Goal: Task Accomplishment & Management: Complete application form

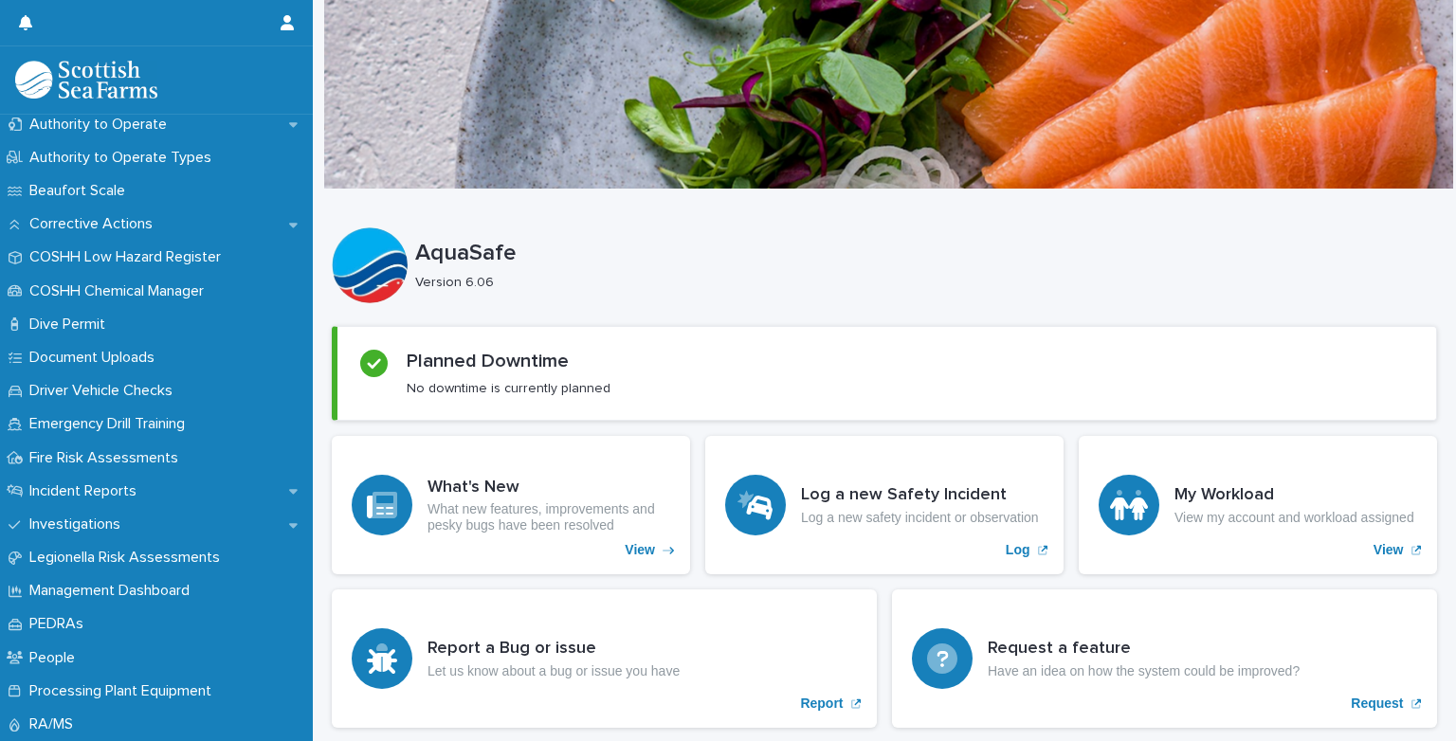
scroll to position [387, 0]
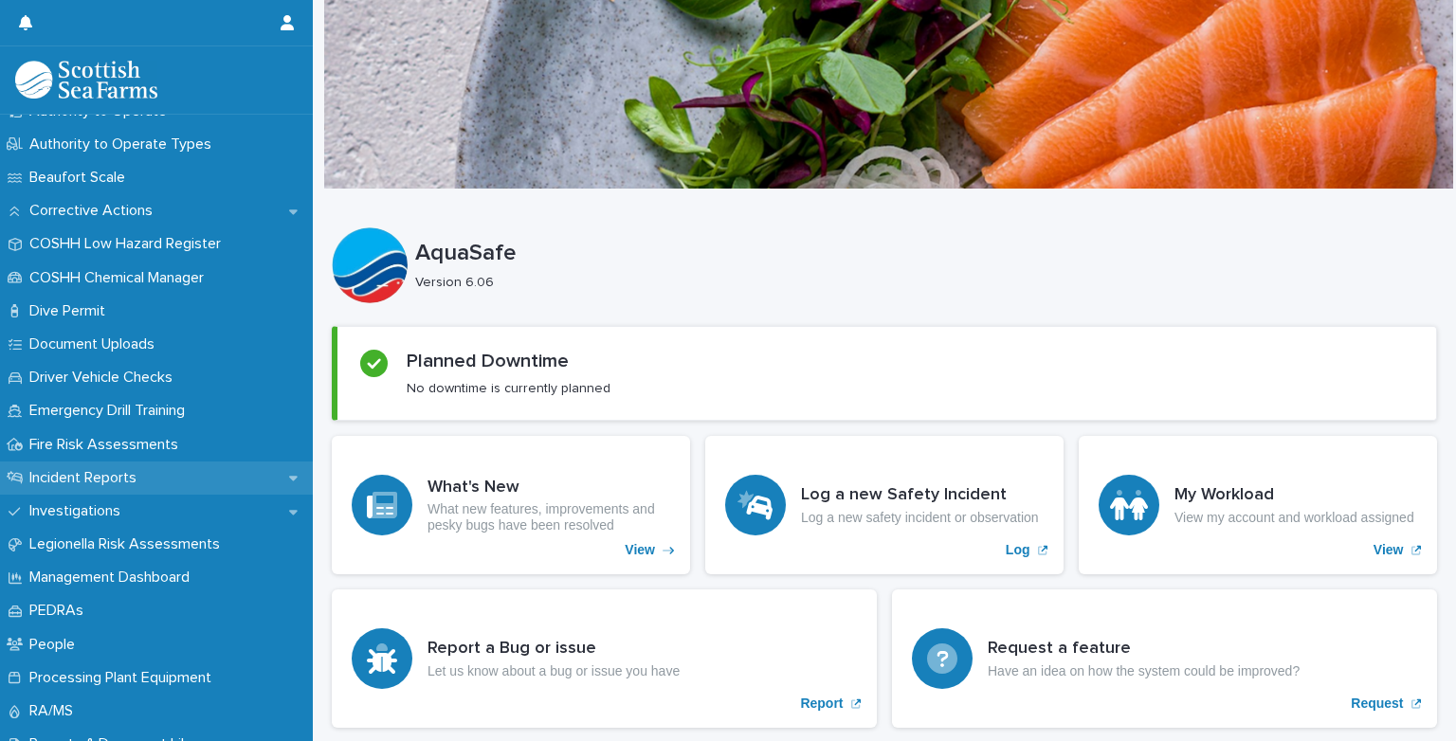
click at [54, 474] on p "Incident Reports" at bounding box center [87, 478] width 130 height 18
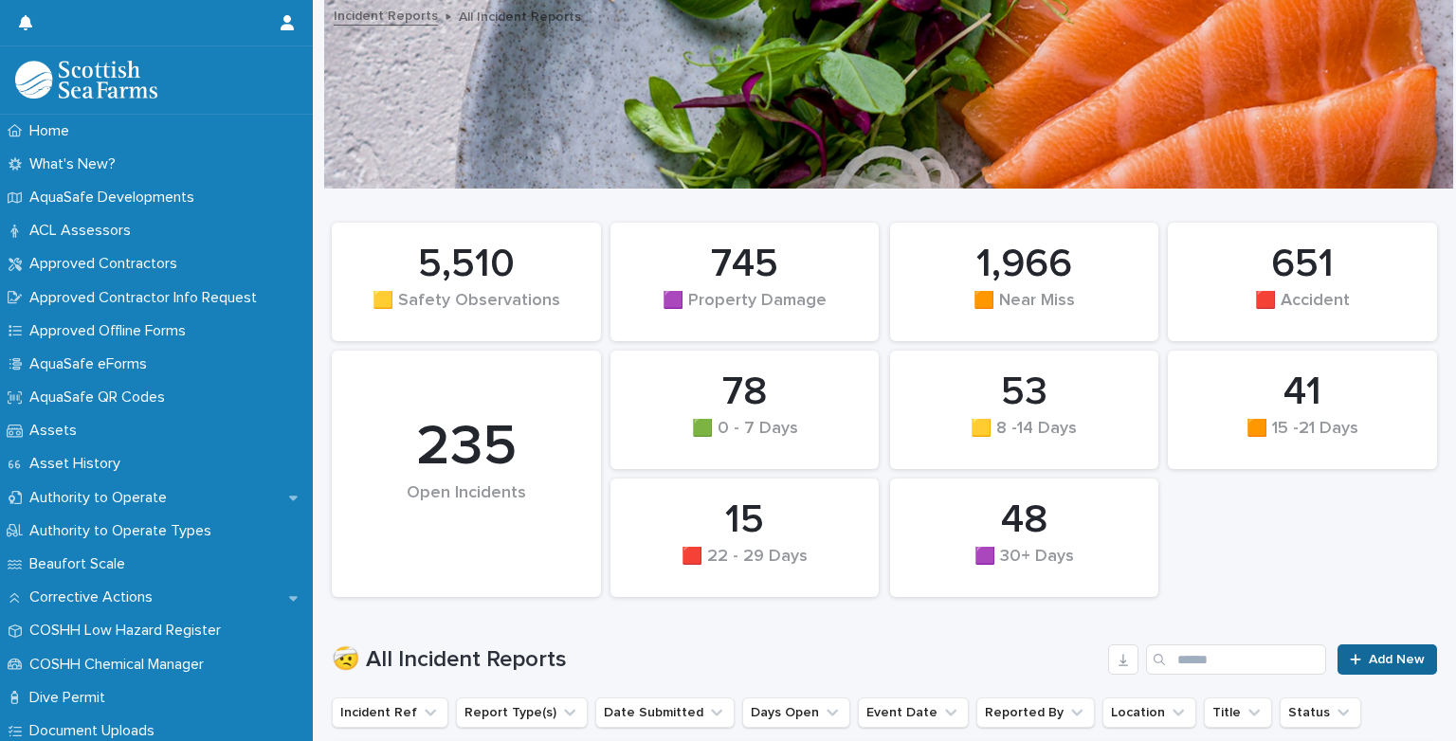
click at [1384, 658] on span "Add New" at bounding box center [1397, 659] width 56 height 13
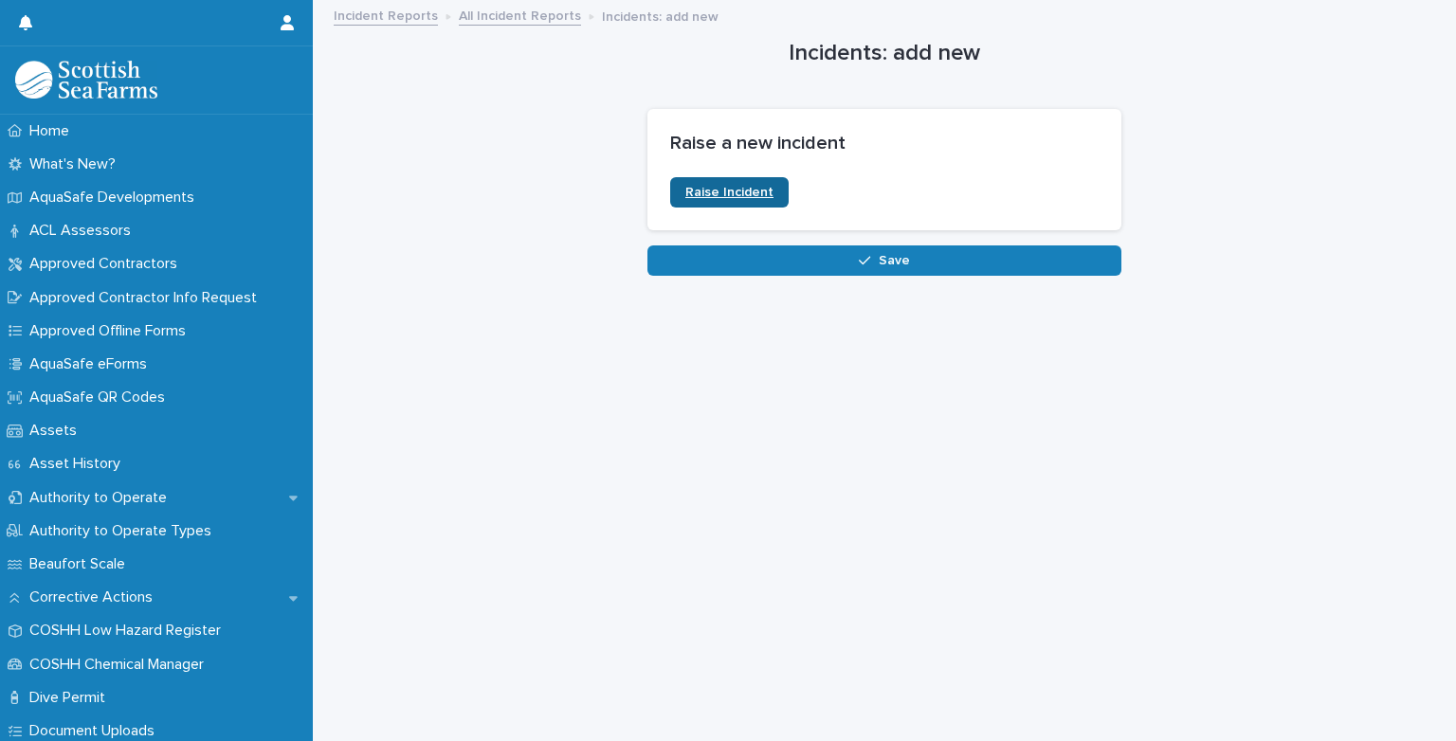
click at [741, 182] on link "Raise Incident" at bounding box center [729, 192] width 119 height 30
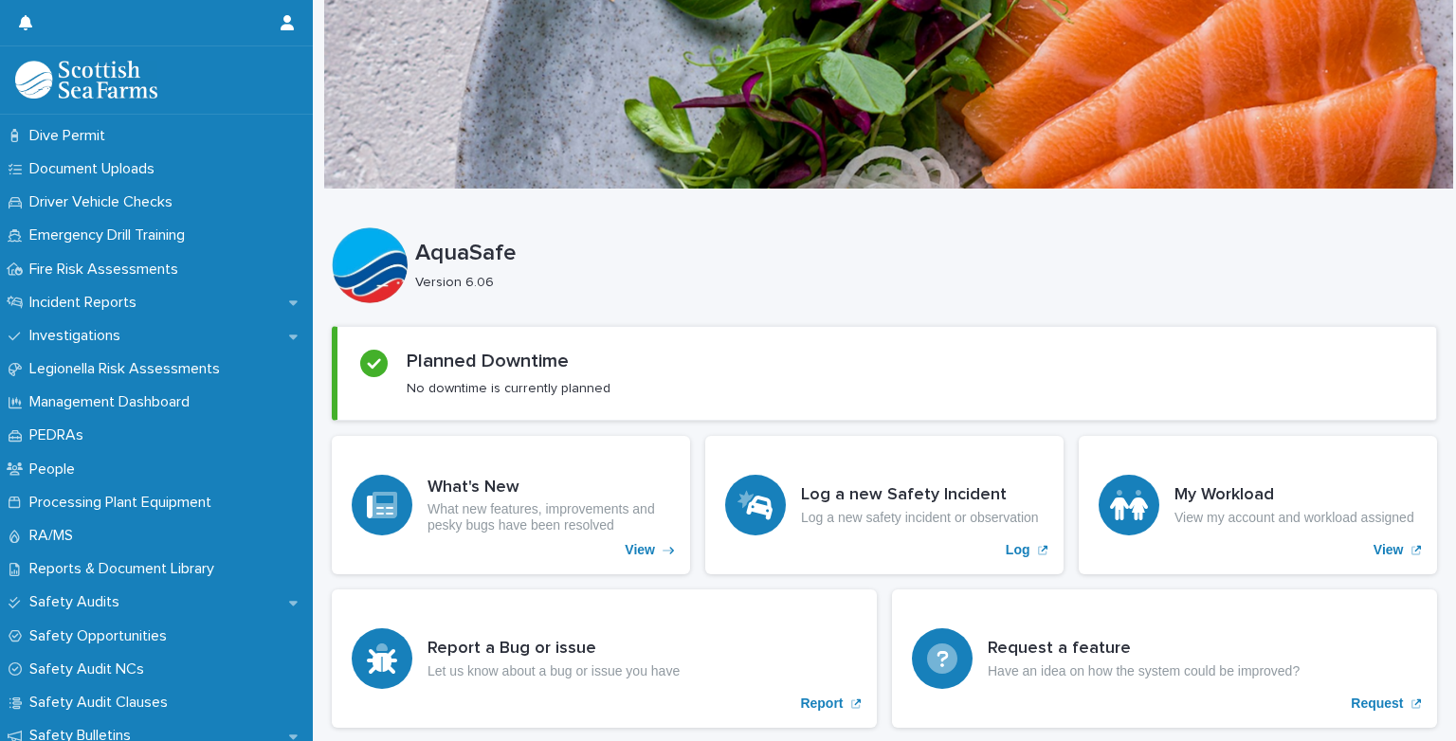
scroll to position [515, 0]
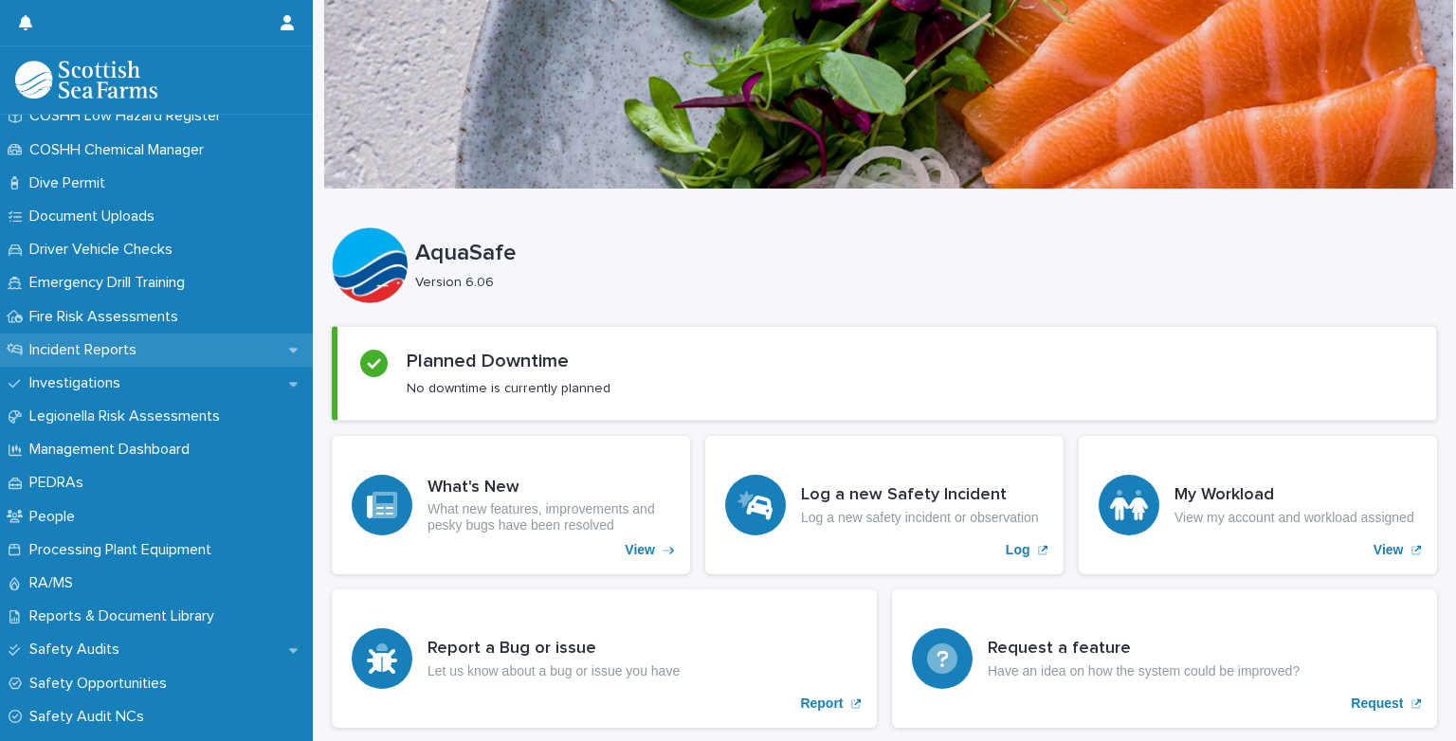
click at [86, 347] on p "Incident Reports" at bounding box center [87, 350] width 130 height 18
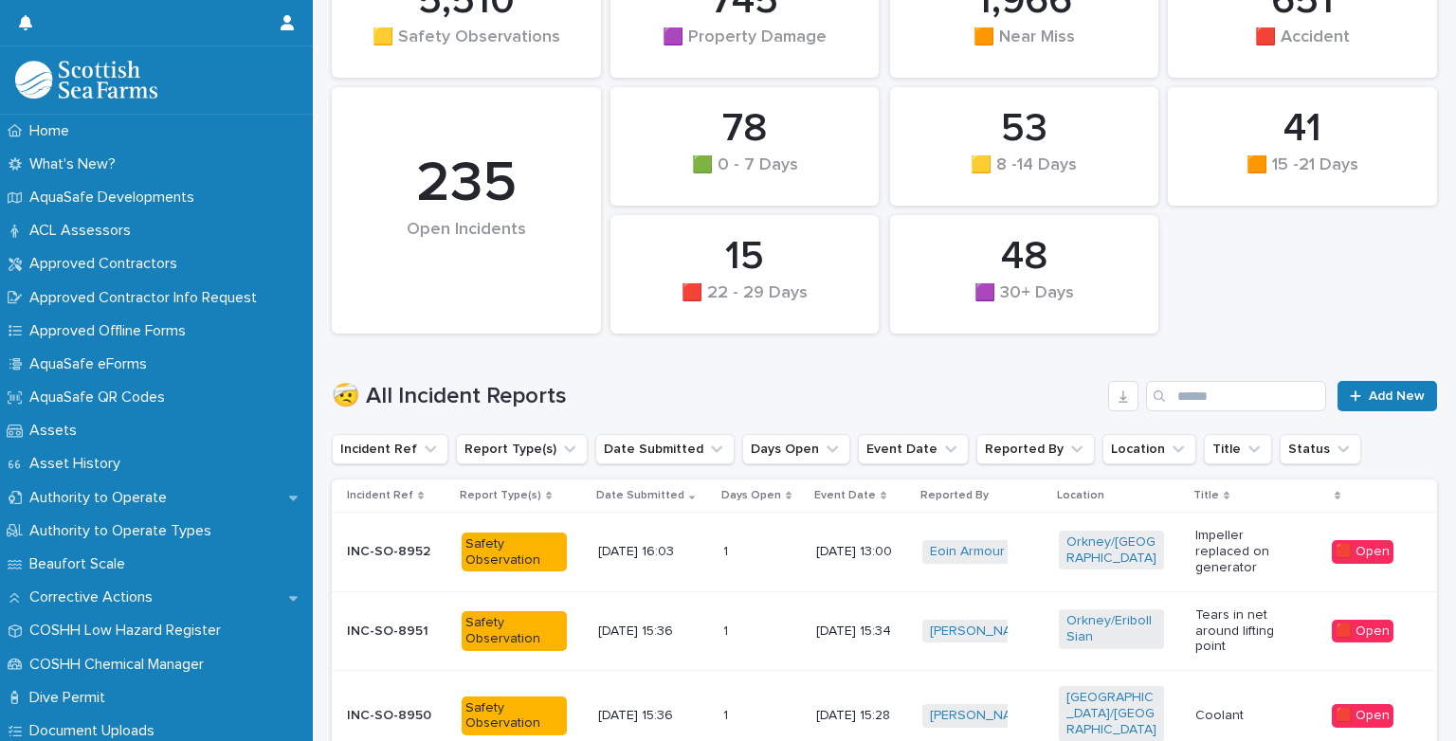
scroll to position [269, 0]
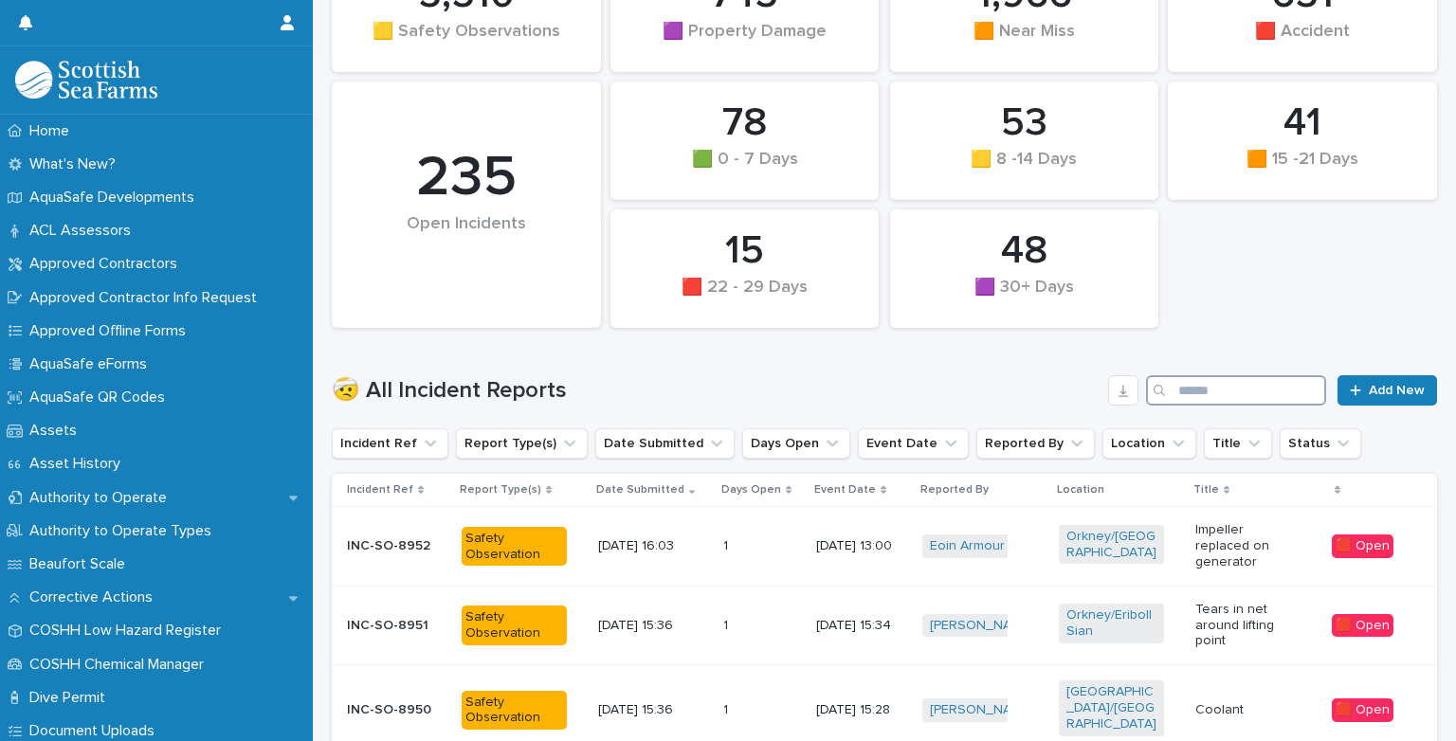
click at [1210, 387] on input "Search" at bounding box center [1236, 390] width 180 height 30
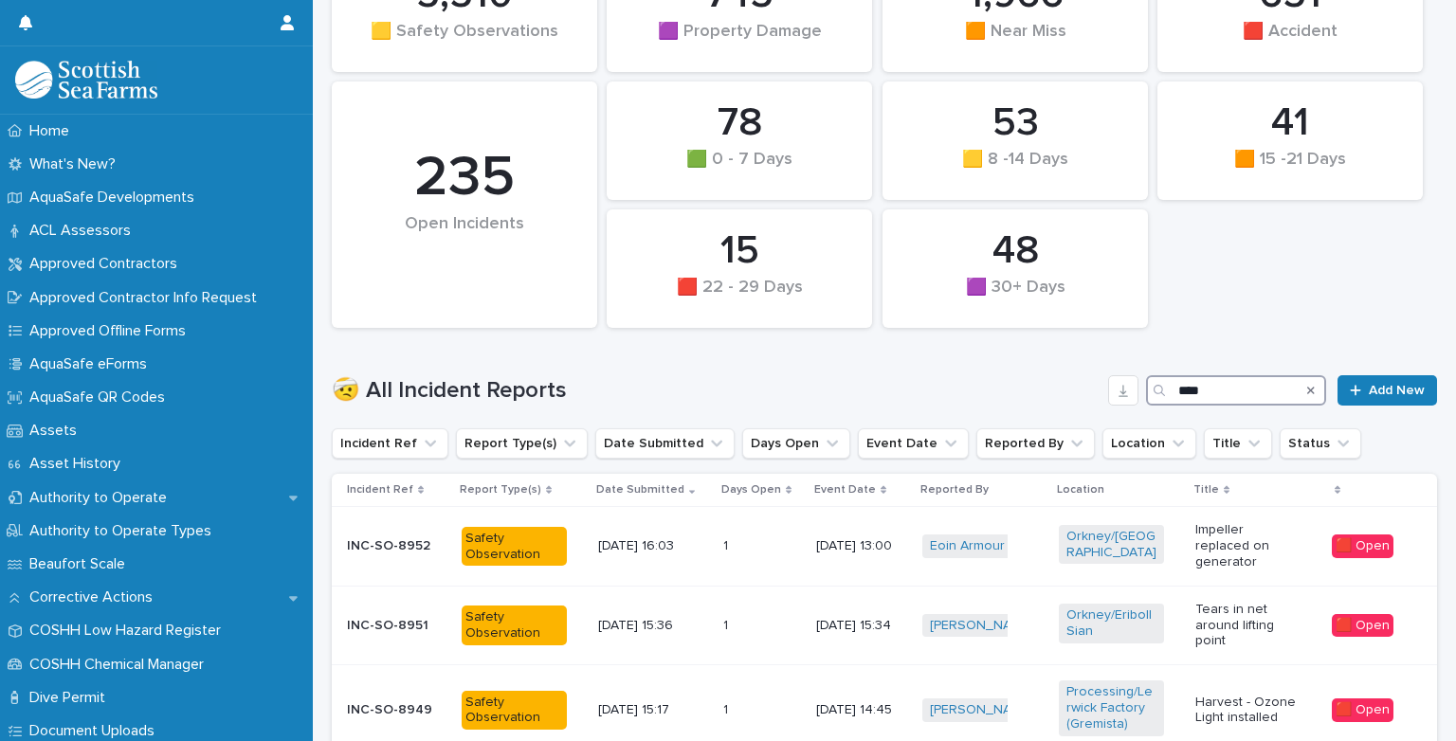
scroll to position [231, 0]
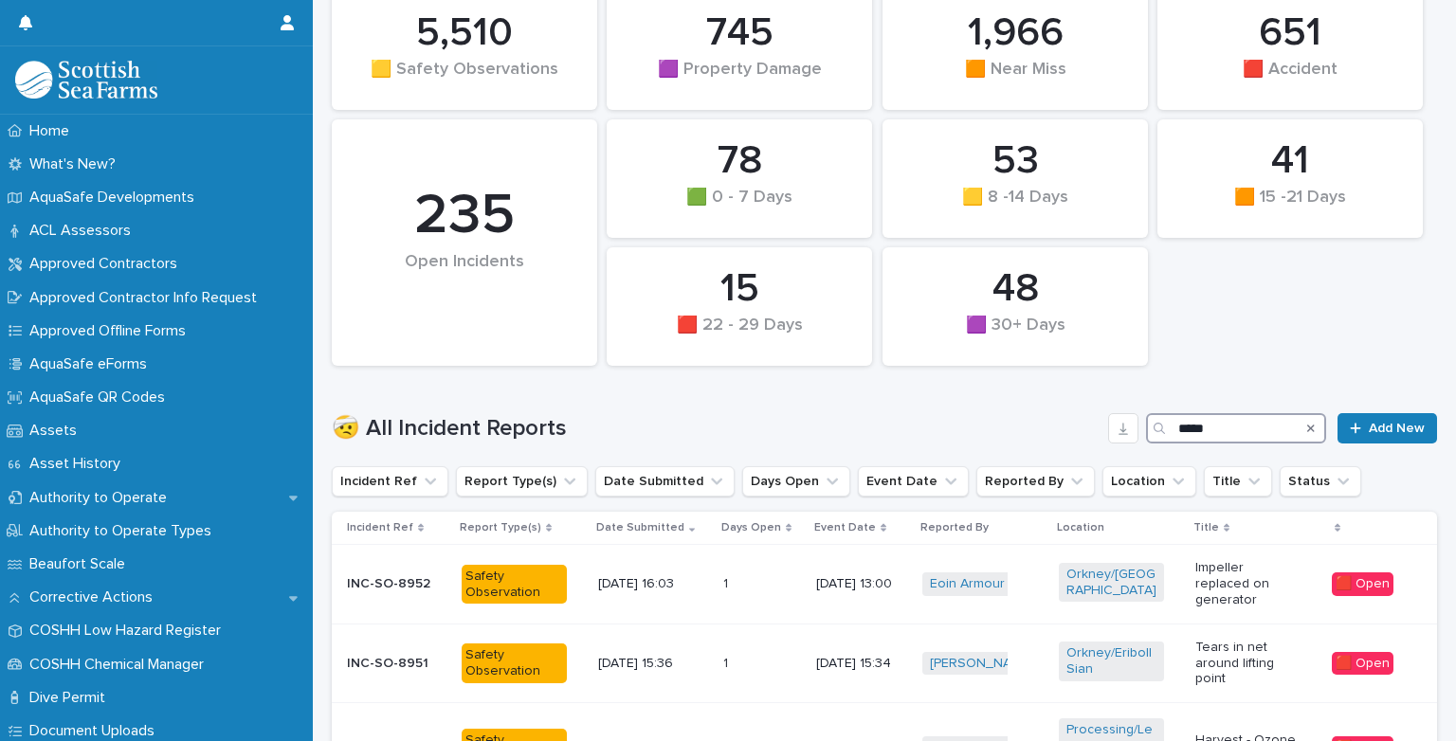
type input "*****"
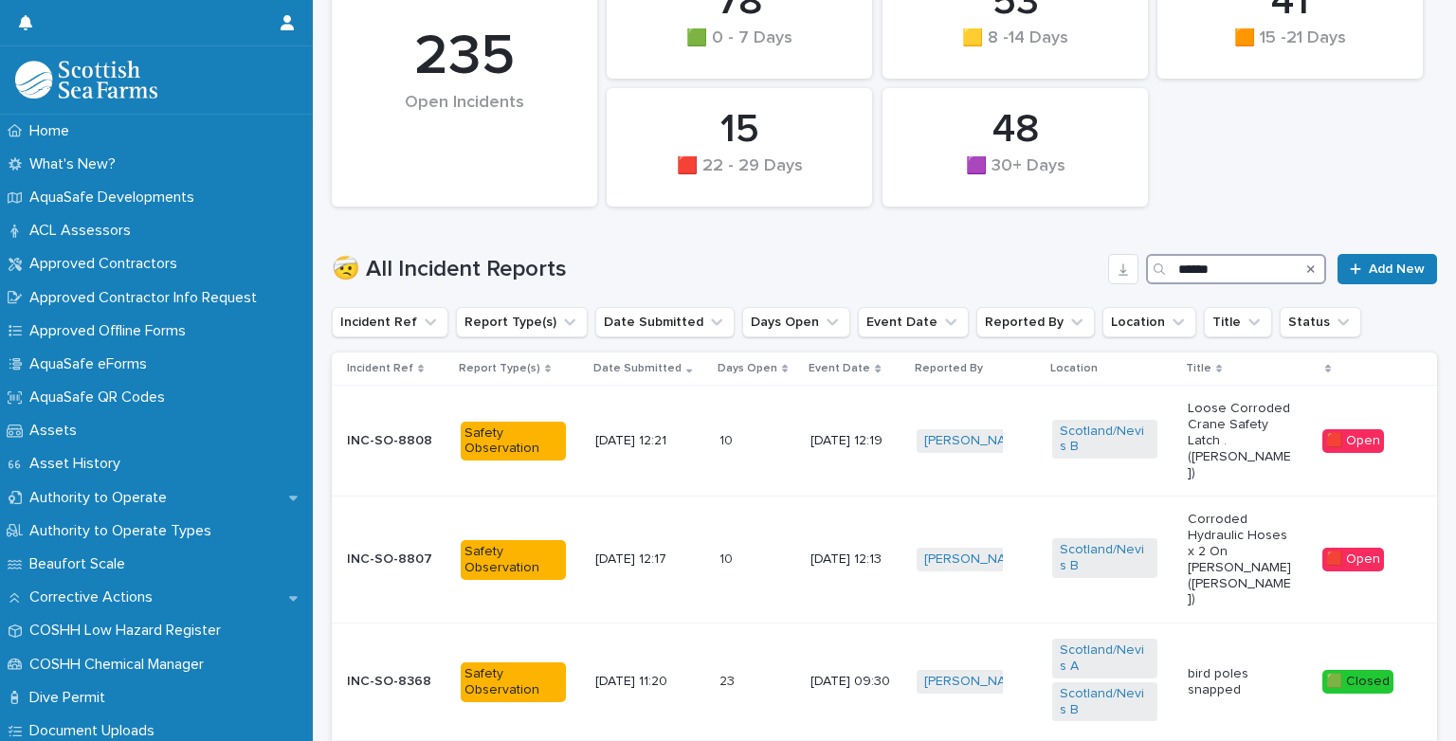
scroll to position [429, 0]
